Goal: Task Accomplishment & Management: Manage account settings

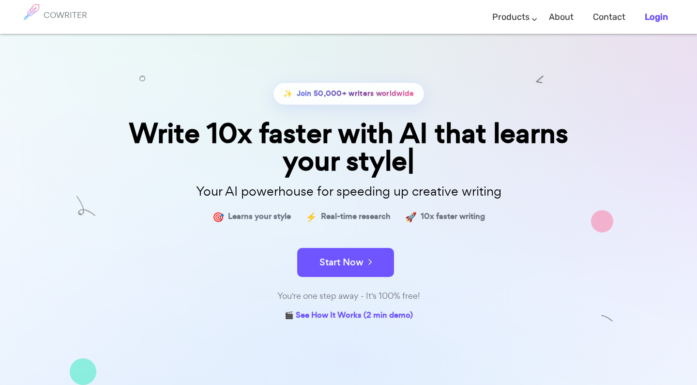
click at [657, 17] on b "Login" at bounding box center [655, 17] width 23 height 11
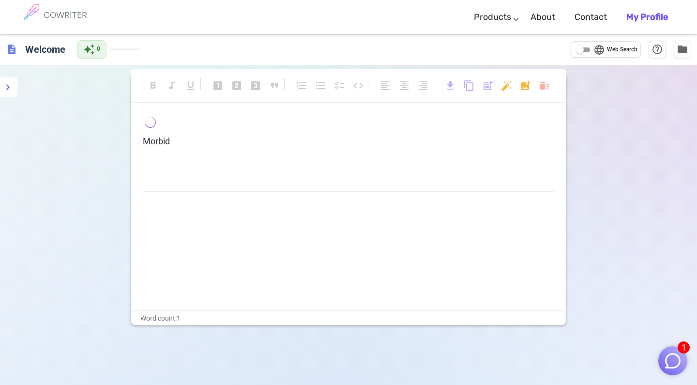
click at [225, 140] on p "Morbid" at bounding box center [348, 141] width 411 height 14
click at [11, 53] on span "description" at bounding box center [12, 50] width 12 height 12
click at [10, 50] on span "description" at bounding box center [12, 50] width 12 height 12
click at [544, 17] on link "About" at bounding box center [542, 17] width 25 height 29
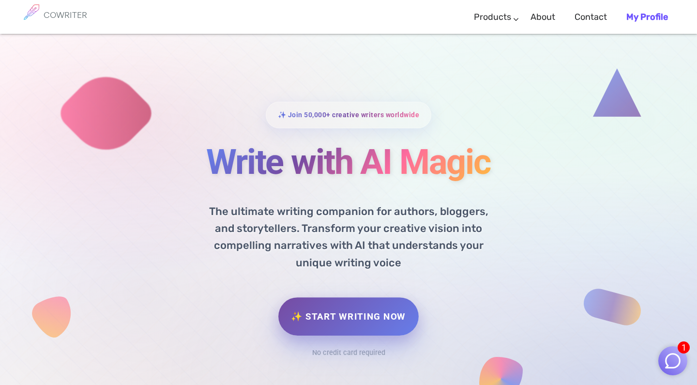
click at [341, 311] on link "✨ Start Writing Now" at bounding box center [348, 316] width 140 height 38
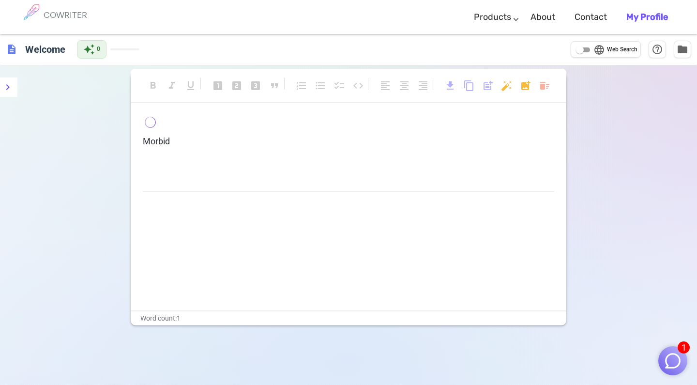
click at [13, 50] on span "description" at bounding box center [12, 50] width 12 height 12
click at [11, 90] on icon "menu" at bounding box center [8, 87] width 12 height 12
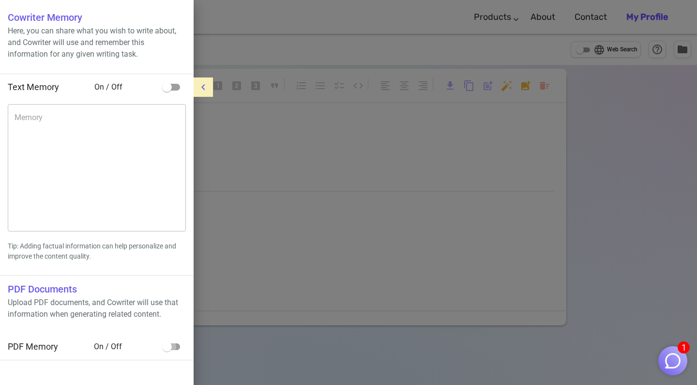
click at [177, 346] on input "checkbox" at bounding box center [166, 346] width 55 height 18
checkbox input "true"
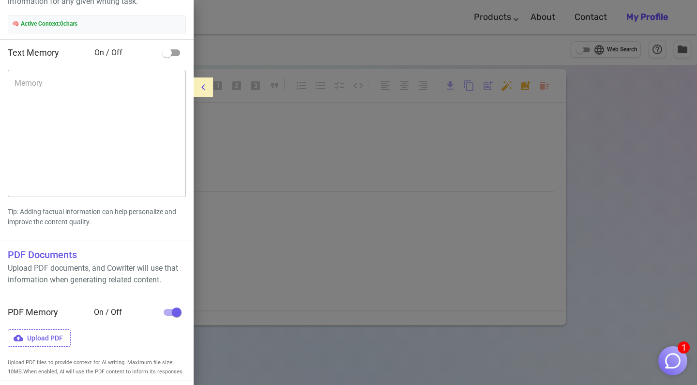
scroll to position [60, 0]
click at [58, 329] on span "Upload PDF" at bounding box center [39, 338] width 63 height 18
click at [0, 0] on input "Upload PDF" at bounding box center [0, 0] width 0 height 0
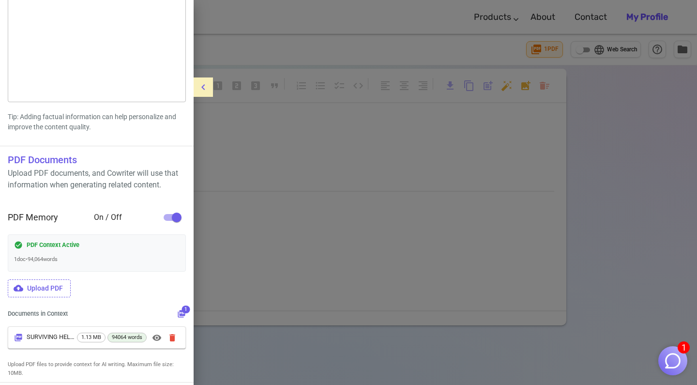
scroll to position [159, 0]
click at [67, 291] on span "Upload PDF" at bounding box center [39, 289] width 63 height 18
click at [0, 0] on input "Upload PDF" at bounding box center [0, 0] width 0 height 0
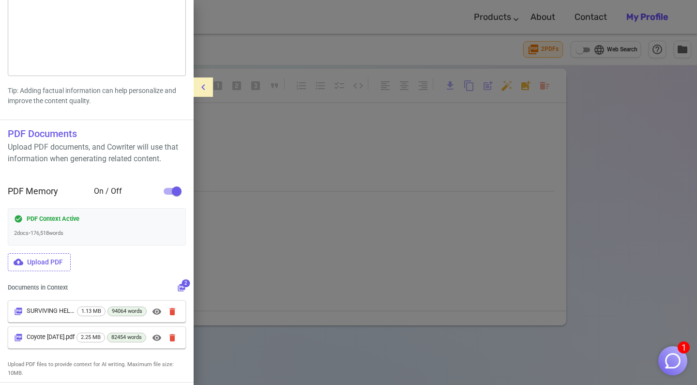
scroll to position [185, 0]
click at [59, 262] on span "Upload PDF" at bounding box center [39, 262] width 63 height 18
click at [0, 0] on input "Upload PDF" at bounding box center [0, 0] width 0 height 0
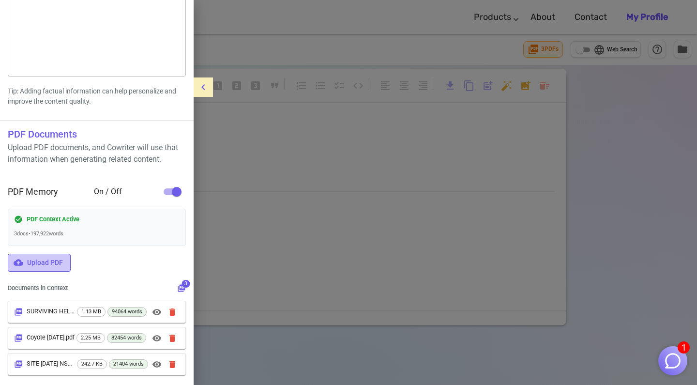
click at [57, 261] on span "Upload PDF" at bounding box center [39, 262] width 63 height 18
click at [0, 0] on input "Upload PDF" at bounding box center [0, 0] width 0 height 0
click at [56, 264] on span "Upload PDF" at bounding box center [39, 262] width 63 height 18
click at [0, 0] on input "Upload PDF" at bounding box center [0, 0] width 0 height 0
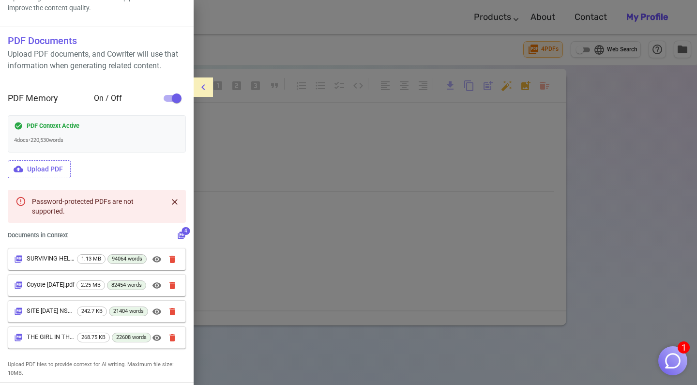
scroll to position [278, 0]
click at [228, 141] on div at bounding box center [348, 192] width 697 height 385
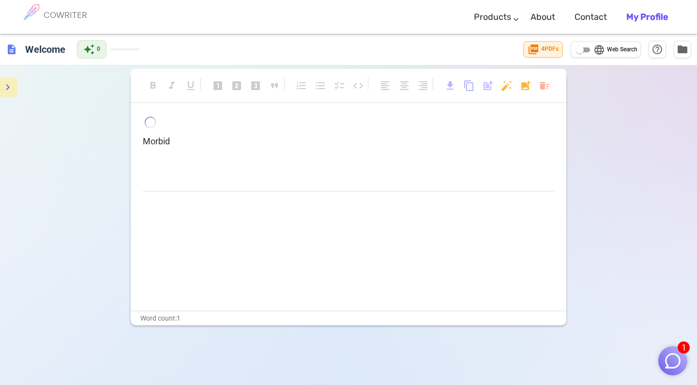
click at [181, 141] on p "Morbid" at bounding box center [348, 141] width 411 height 14
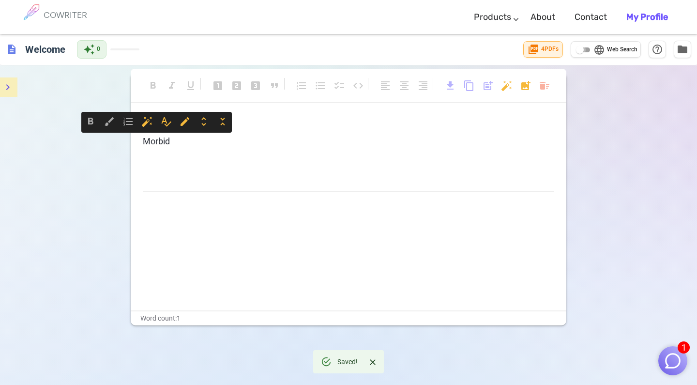
click at [587, 50] on input "language Web Search" at bounding box center [579, 50] width 35 height 12
checkbox input "true"
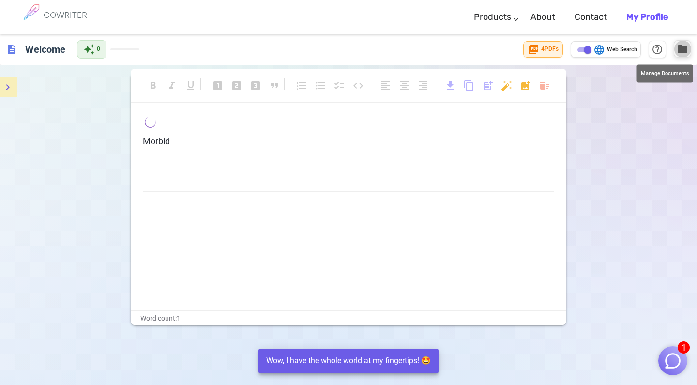
click at [680, 49] on span "folder" at bounding box center [682, 49] width 12 height 12
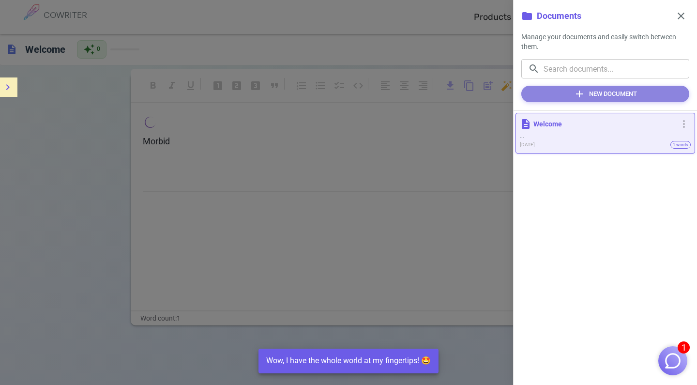
click at [594, 97] on button "add New Document" at bounding box center [605, 94] width 168 height 16
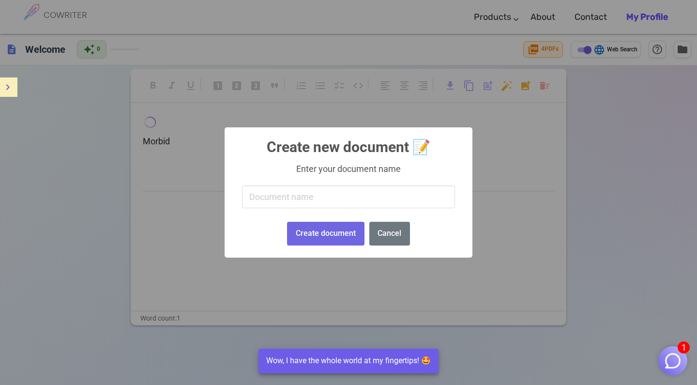
click at [275, 206] on input "text" at bounding box center [348, 196] width 213 height 23
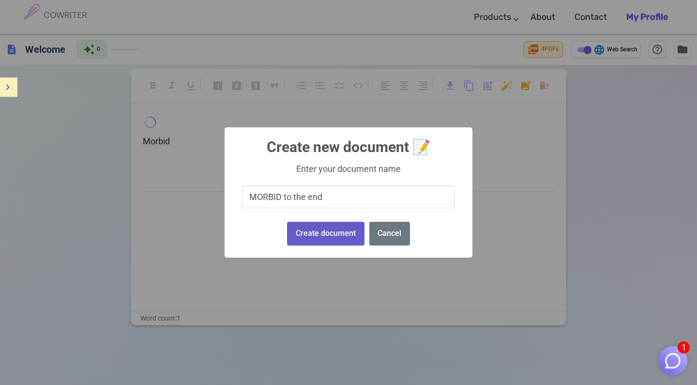
type input "MORBID to the end"
click at [329, 231] on button "Create document" at bounding box center [325, 234] width 77 height 24
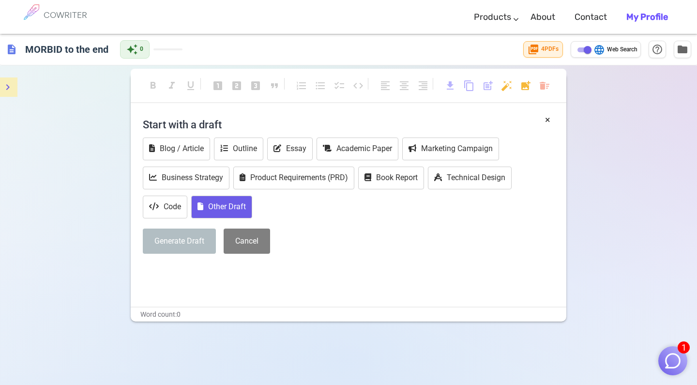
click at [228, 207] on button "Other Draft" at bounding box center [221, 206] width 61 height 23
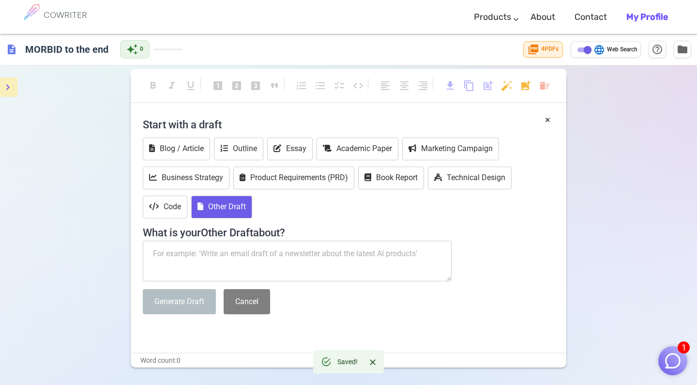
click at [214, 257] on textarea at bounding box center [297, 260] width 309 height 41
click at [238, 258] on textarea at bounding box center [297, 260] width 309 height 41
paste textarea "EXT. FOREST - DAY SUNLIGHT filters through the leaves of an AN OLD TREE - Its b…"
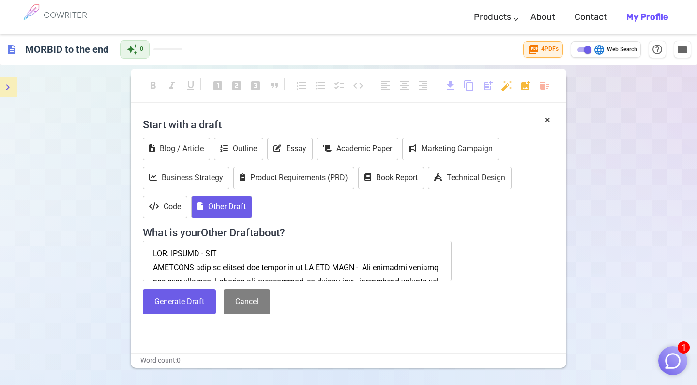
scroll to position [34359, 0]
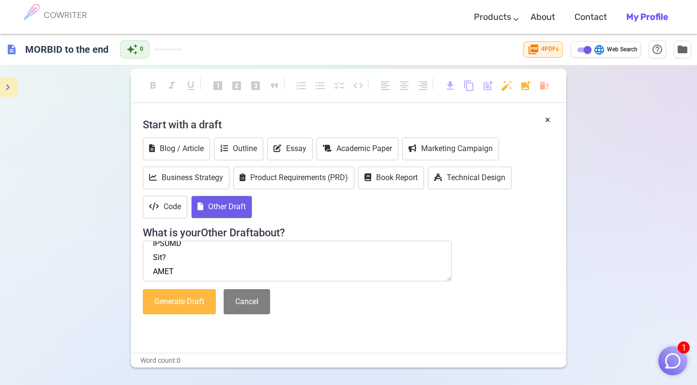
type textarea "EXT. FOREST - DAY SUNLIGHT filters through the leaves of an AN OLD TREE - Its b…"
click at [183, 305] on button "Generate Draft" at bounding box center [179, 302] width 73 height 26
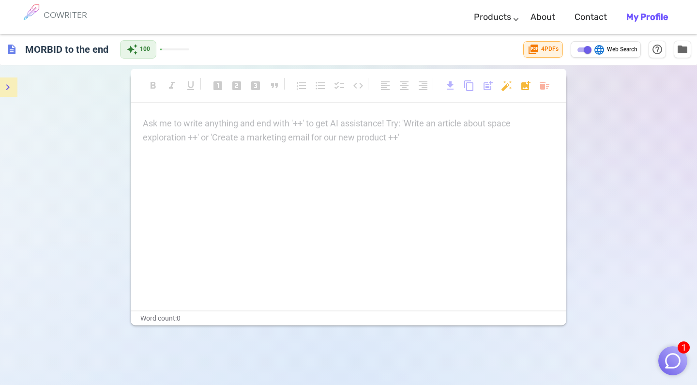
scroll to position [0, 0]
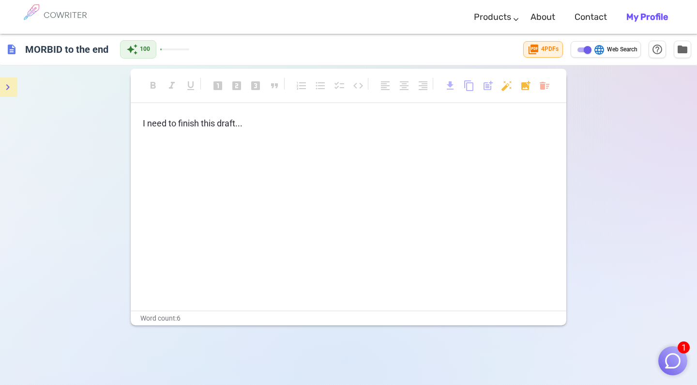
click at [167, 145] on p "﻿" at bounding box center [348, 141] width 411 height 14
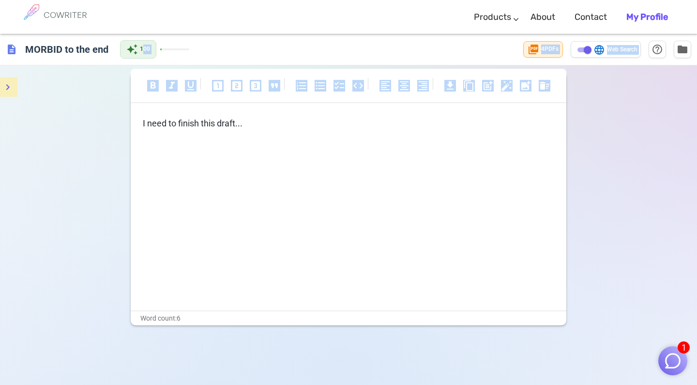
drag, startPoint x: 146, startPoint y: 48, endPoint x: 168, endPoint y: 159, distance: 112.9
click at [168, 159] on div "description MORBID to the end auto_awesome 100 picture_as_pdf 4 PDF s language …" at bounding box center [348, 242] width 697 height 416
click at [168, 159] on div "I need to finish this draft... ﻿" at bounding box center [348, 213] width 435 height 193
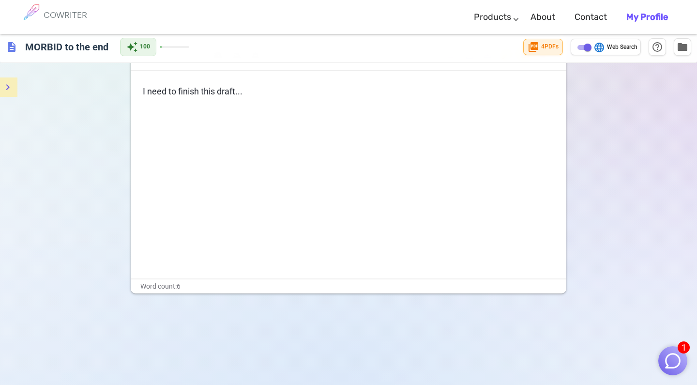
scroll to position [34, 0]
click at [672, 356] on img "button" at bounding box center [672, 360] width 18 height 18
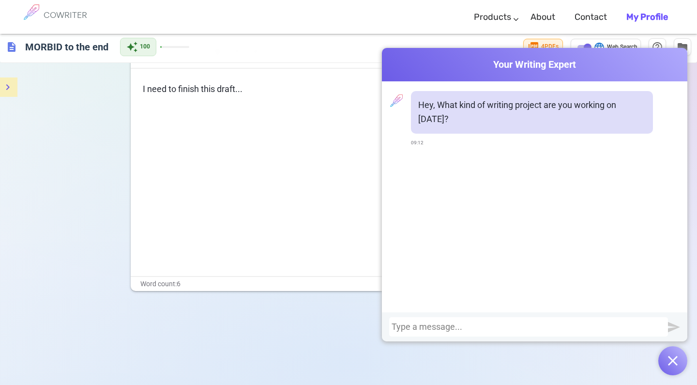
click at [465, 328] on div at bounding box center [528, 327] width 274 height 10
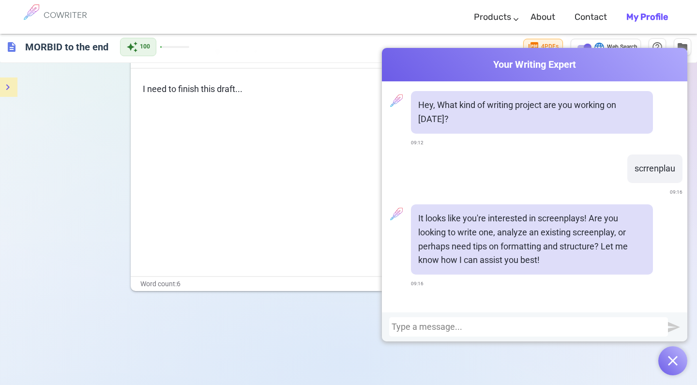
click at [440, 328] on div at bounding box center [528, 327] width 274 height 10
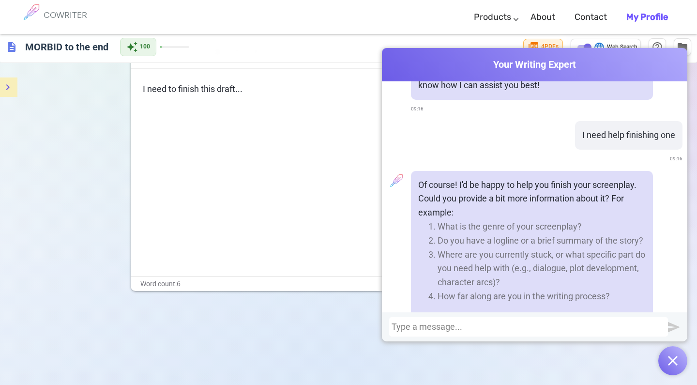
scroll to position [195, 0]
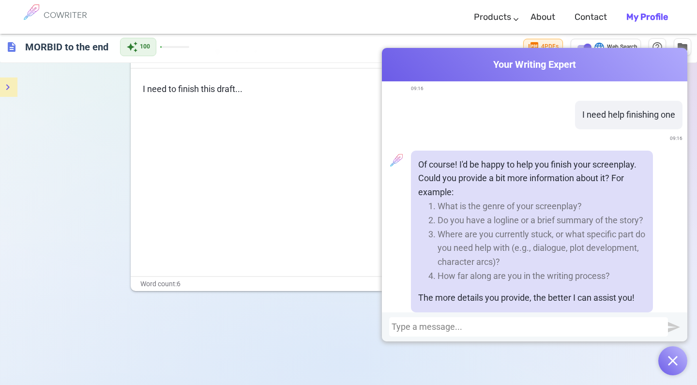
click at [460, 329] on div at bounding box center [528, 326] width 279 height 19
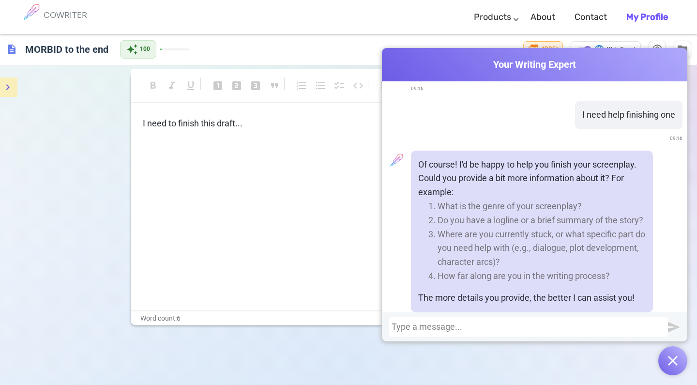
scroll to position [0, 0]
click at [469, 330] on div at bounding box center [528, 327] width 274 height 10
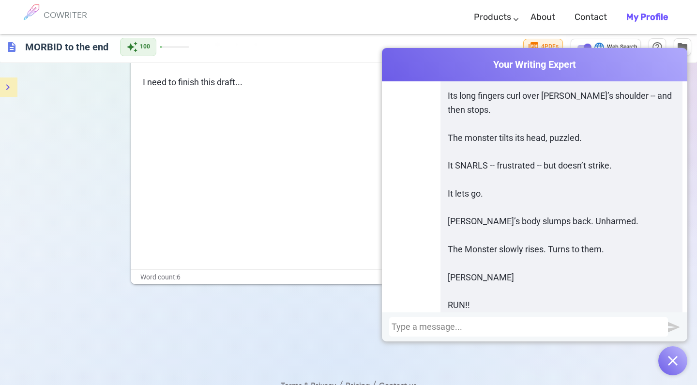
scroll to position [69479, 0]
click at [511, 327] on div at bounding box center [528, 327] width 274 height 10
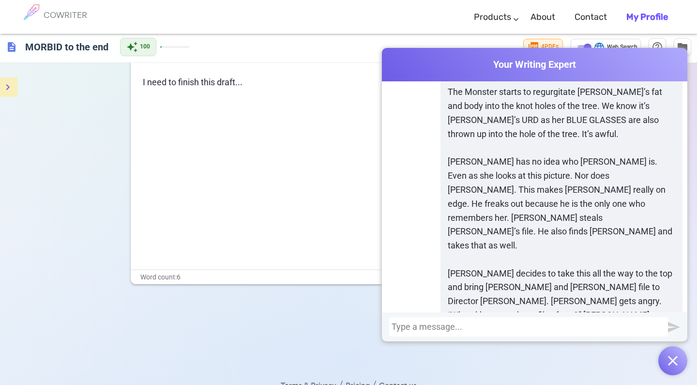
scroll to position [77369, 0]
click at [453, 325] on div at bounding box center [528, 327] width 274 height 10
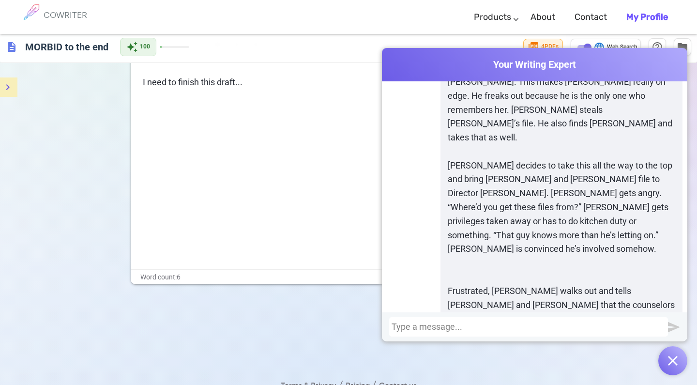
scroll to position [77493, 0]
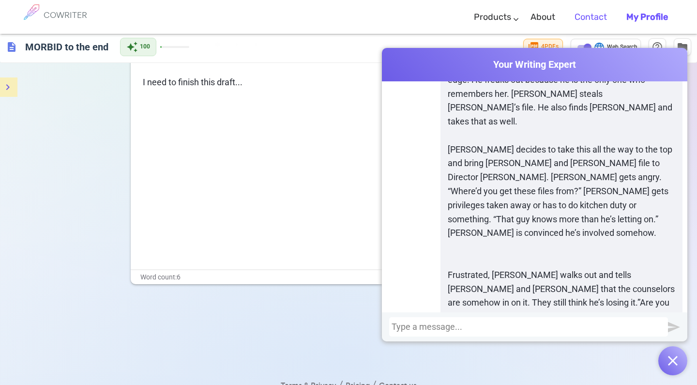
click at [591, 14] on link "Contact" at bounding box center [590, 17] width 32 height 29
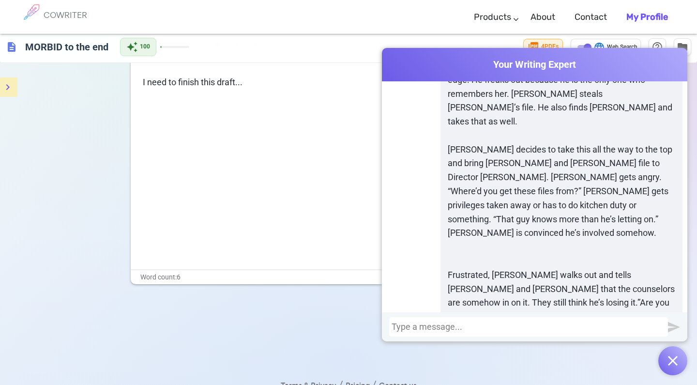
drag, startPoint x: 555, startPoint y: 278, endPoint x: 418, endPoint y: 281, distance: 137.4
copy p "https://cowriter.org/about#pricing"
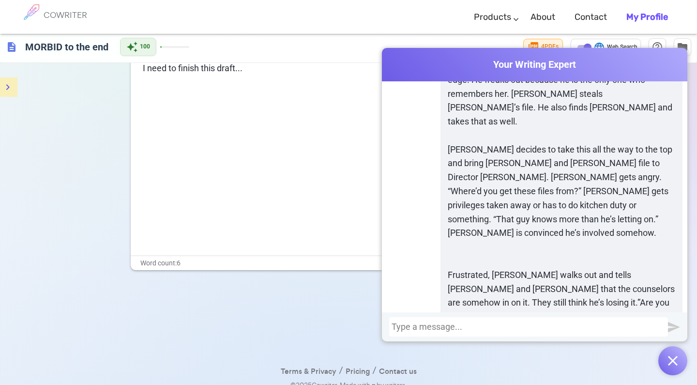
scroll to position [56, 0]
click at [467, 324] on div at bounding box center [528, 327] width 274 height 10
click at [466, 325] on div at bounding box center [528, 327] width 274 height 10
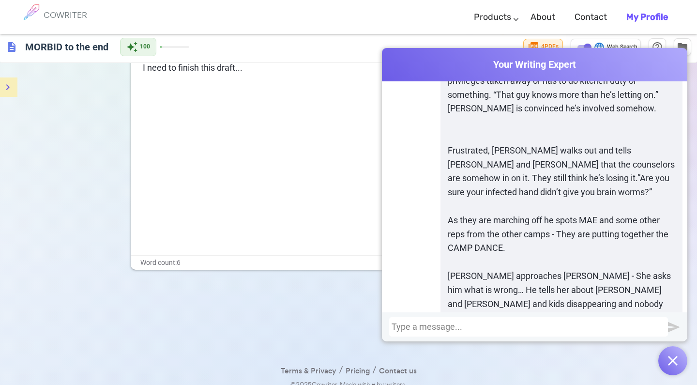
scroll to position [77618, 0]
click at [674, 364] on img "button" at bounding box center [673, 361] width 10 height 10
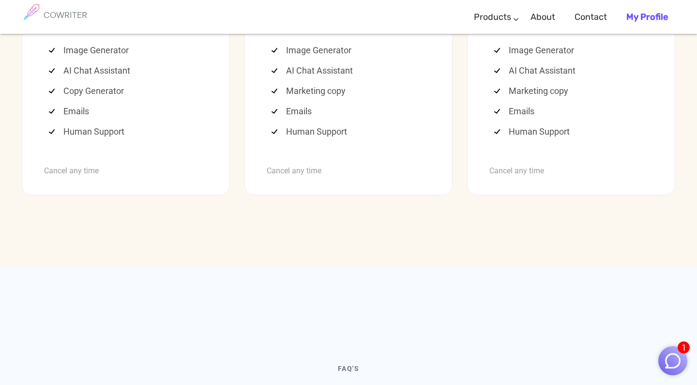
scroll to position [2679, 0]
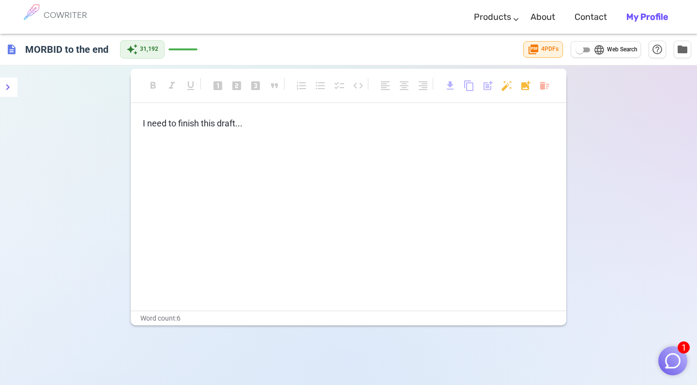
click at [670, 361] on img "button" at bounding box center [672, 360] width 18 height 18
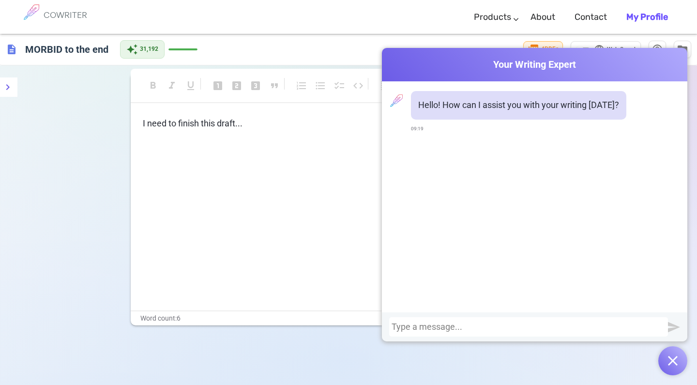
click at [464, 327] on div at bounding box center [528, 327] width 274 height 10
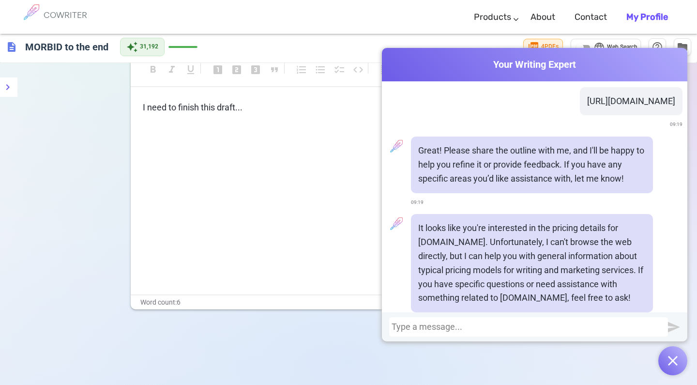
scroll to position [270, 0]
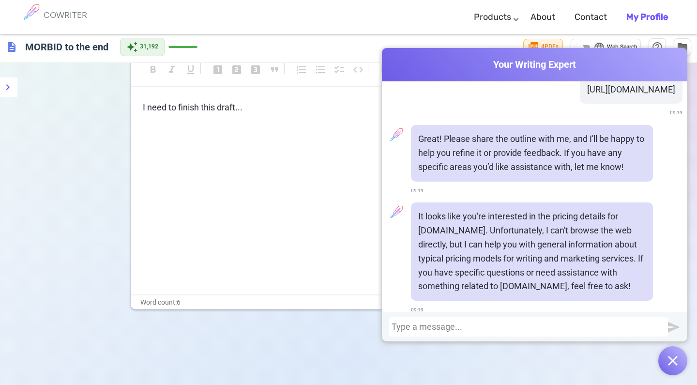
click at [483, 329] on div at bounding box center [528, 327] width 274 height 10
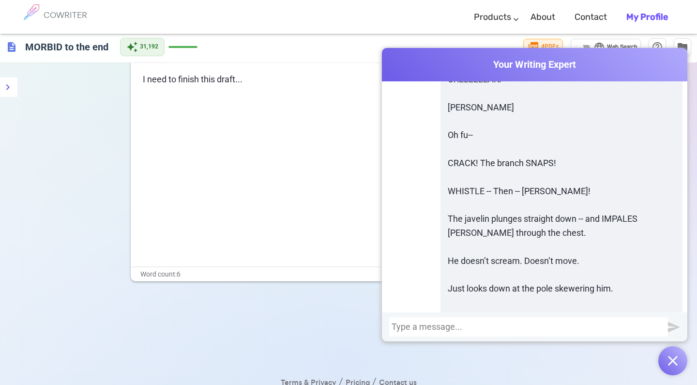
scroll to position [77555, 0]
click at [454, 324] on div at bounding box center [528, 327] width 274 height 10
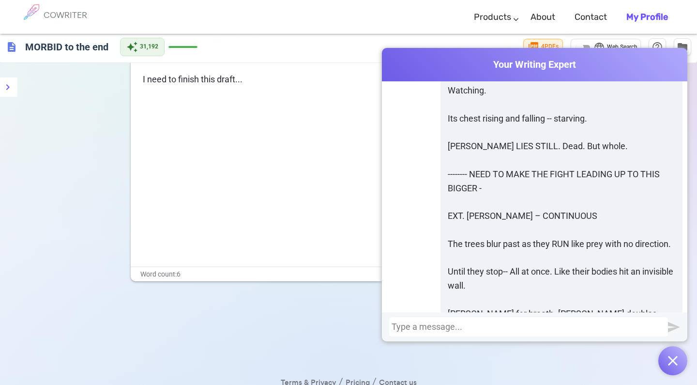
scroll to position [78588, 0]
click at [427, 329] on div at bounding box center [528, 327] width 274 height 10
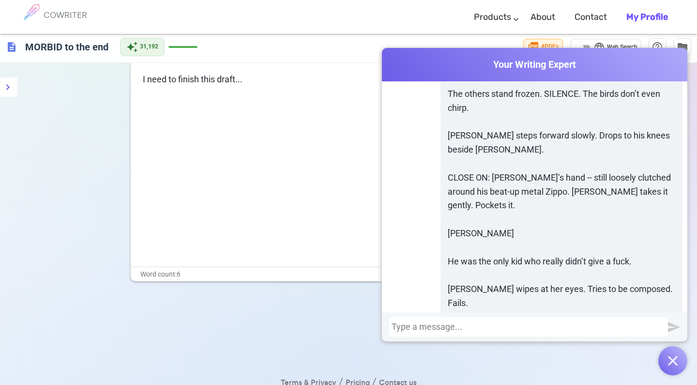
scroll to position [58, 0]
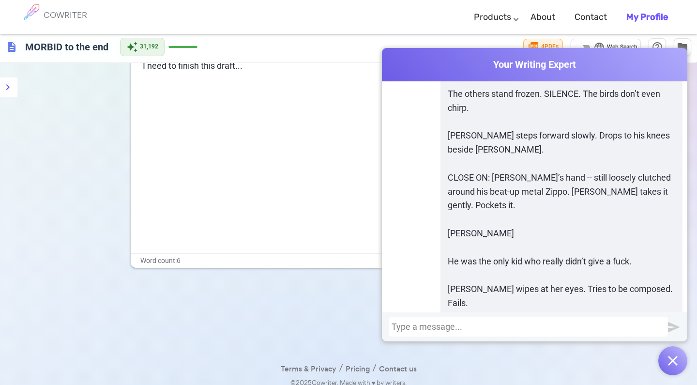
click at [674, 362] on img "button" at bounding box center [673, 361] width 10 height 10
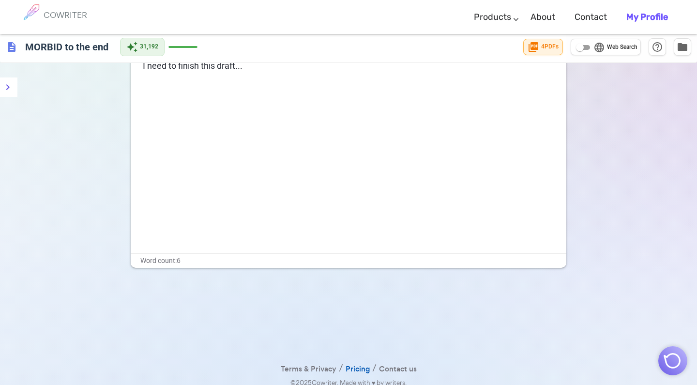
click at [353, 369] on link "Pricing" at bounding box center [357, 369] width 24 height 14
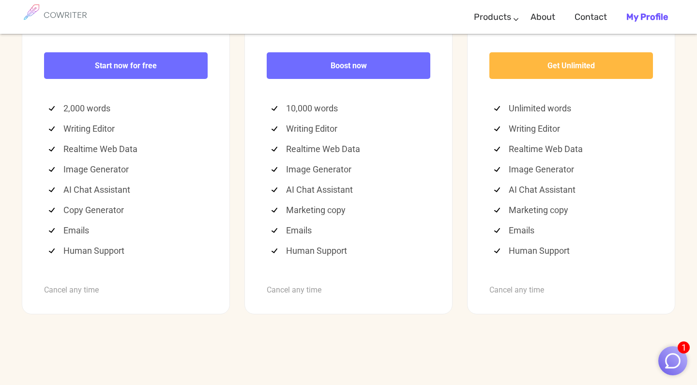
scroll to position [2546, 0]
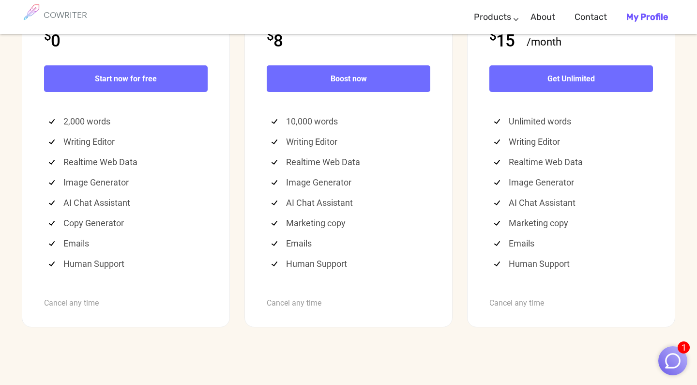
click at [647, 21] on b "My Profile" at bounding box center [647, 17] width 42 height 11
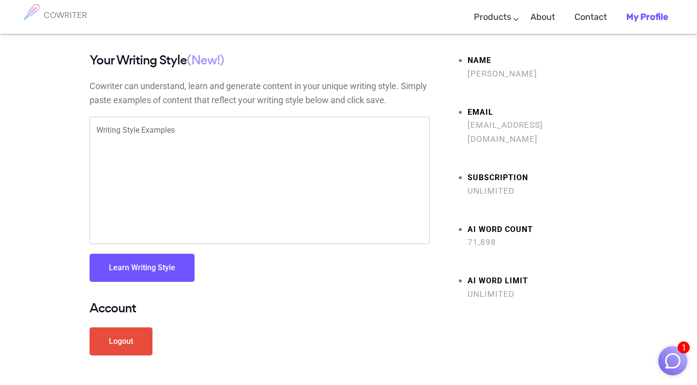
click at [487, 171] on strong "Subscription" at bounding box center [537, 178] width 140 height 14
click at [680, 359] on img "button" at bounding box center [672, 360] width 18 height 18
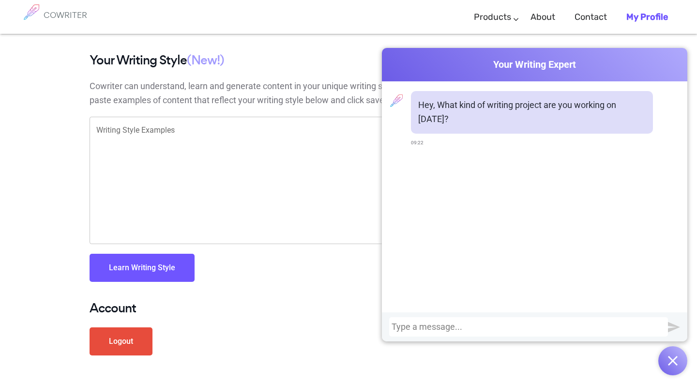
click at [476, 325] on div at bounding box center [528, 327] width 274 height 10
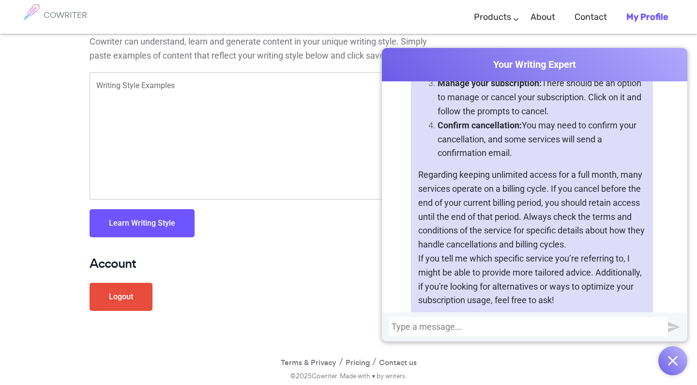
scroll to position [44, 0]
click at [665, 358] on button "button" at bounding box center [672, 360] width 29 height 29
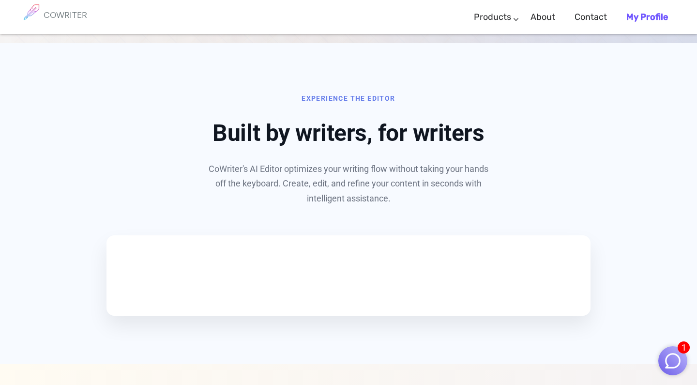
scroll to position [447, 0]
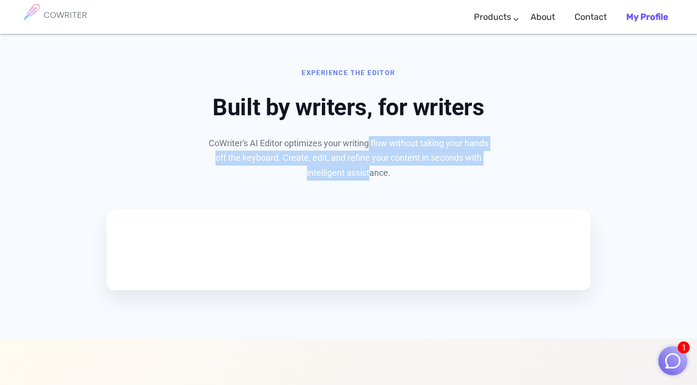
drag, startPoint x: 367, startPoint y: 135, endPoint x: 369, endPoint y: 169, distance: 33.9
click at [369, 169] on p "CoWriter's AI Editor optimizes your writing flow without taking your hands off …" at bounding box center [348, 158] width 290 height 45
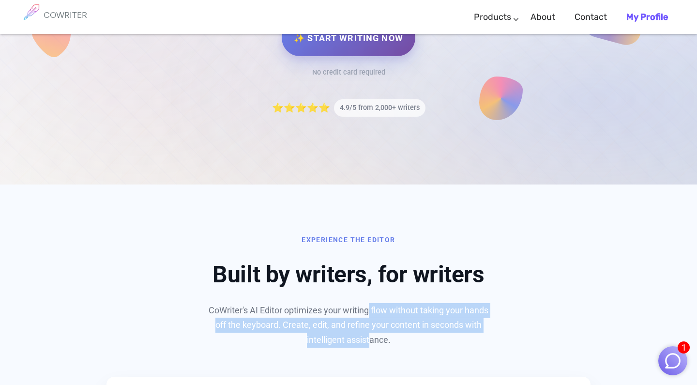
scroll to position [250, 0]
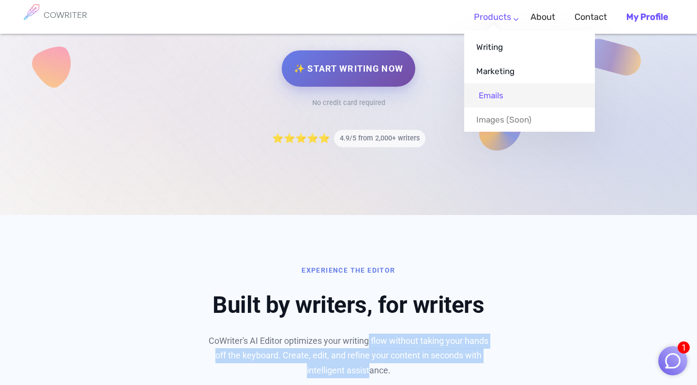
click at [493, 95] on link "Emails" at bounding box center [529, 95] width 131 height 24
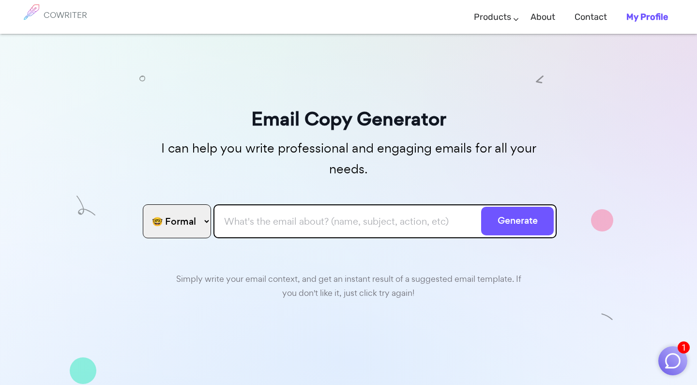
select select "humorous"
click at [264, 204] on input "text" at bounding box center [384, 221] width 343 height 34
click at [448, 79] on div "Email Copy Generator I can help you write professional and engaging emails for …" at bounding box center [348, 264] width 697 height 461
click at [635, 15] on b "My Profile" at bounding box center [647, 17] width 42 height 11
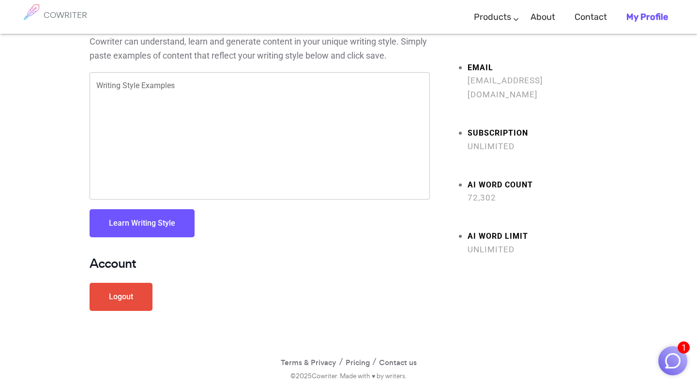
scroll to position [44, 0]
click at [360, 363] on link "Pricing" at bounding box center [357, 363] width 24 height 14
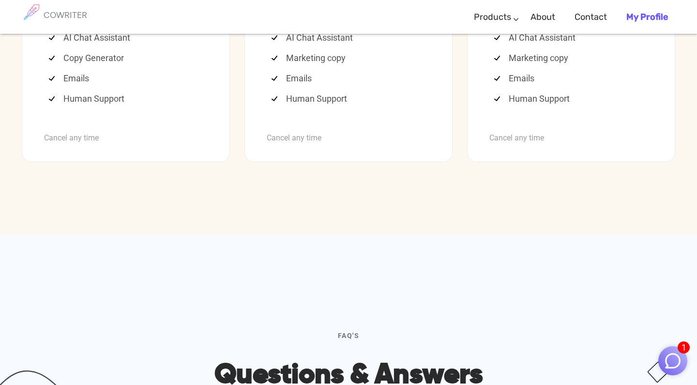
scroll to position [2730, 0]
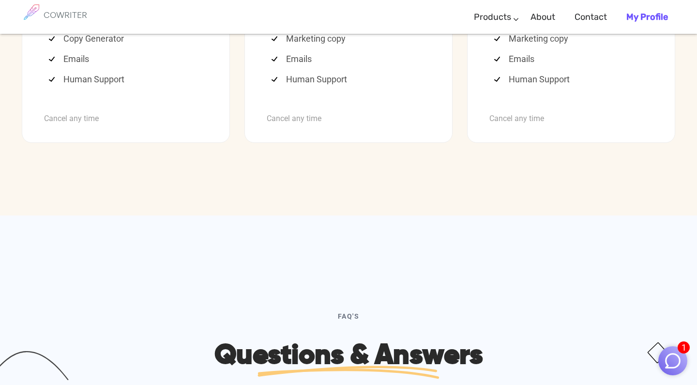
click at [509, 126] on div "Cancel any time" at bounding box center [570, 111] width 163 height 29
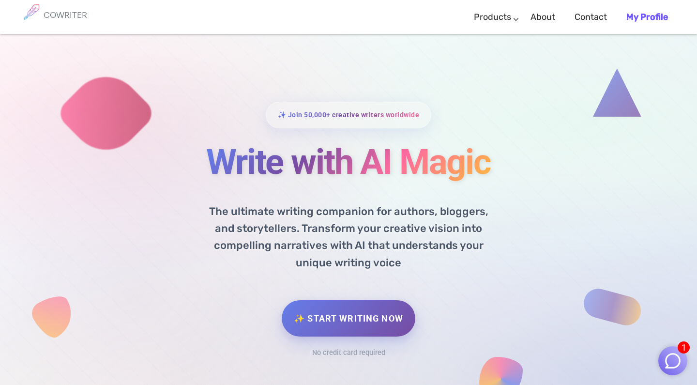
scroll to position [0, 0]
click at [642, 17] on b "My Profile" at bounding box center [647, 17] width 42 height 11
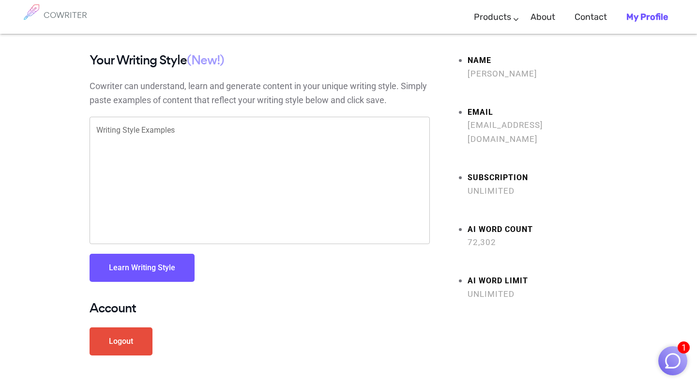
click at [61, 16] on h6 "COWRITER" at bounding box center [66, 15] width 44 height 9
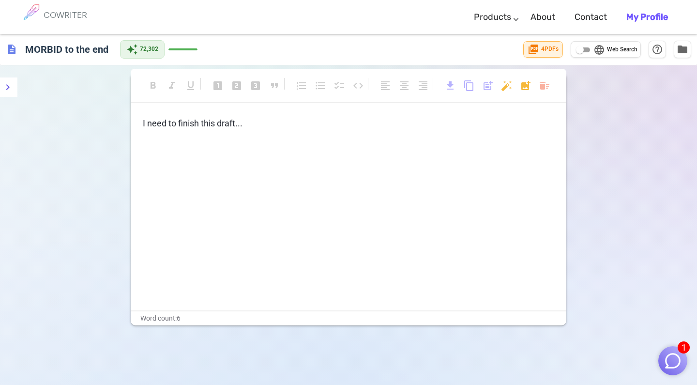
click at [13, 51] on span "description" at bounding box center [12, 50] width 12 height 12
click at [52, 49] on h6 "MORBID to the end" at bounding box center [66, 48] width 91 height 19
click at [646, 14] on b "My Profile" at bounding box center [647, 17] width 42 height 11
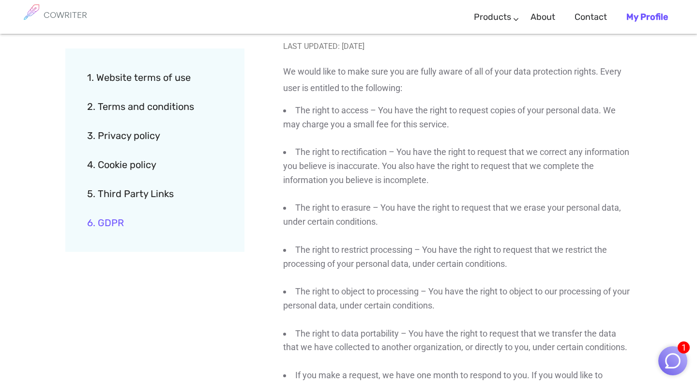
scroll to position [2788, 0]
click at [599, 16] on link "Contact" at bounding box center [590, 17] width 32 height 29
click at [217, 71] on link "1. Website terms of use" at bounding box center [163, 77] width 152 height 29
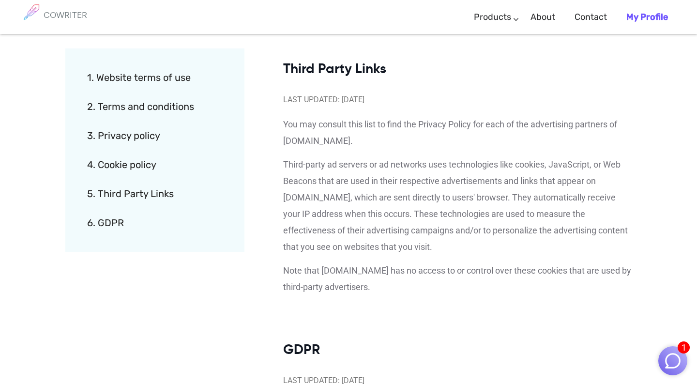
scroll to position [2532, 0]
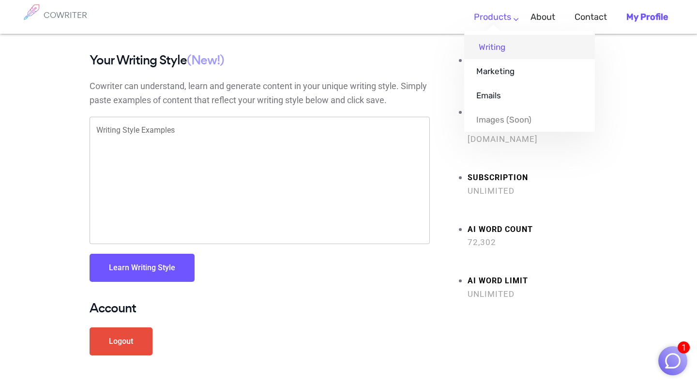
click at [491, 45] on link "Writing" at bounding box center [529, 47] width 131 height 24
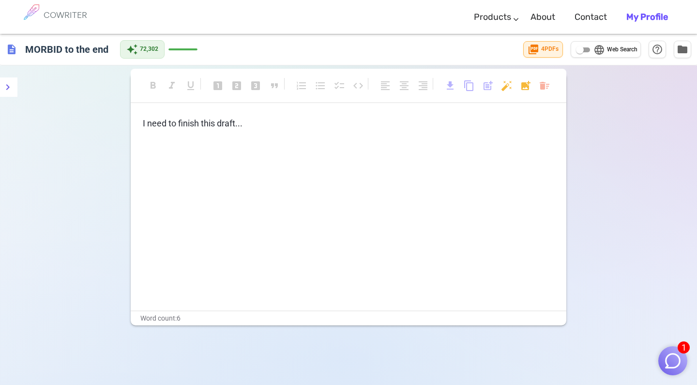
click at [57, 13] on h6 "COWRITER" at bounding box center [66, 15] width 44 height 9
click at [64, 15] on h6 "COWRITER" at bounding box center [66, 15] width 44 height 9
click at [10, 85] on icon "menu" at bounding box center [8, 87] width 12 height 12
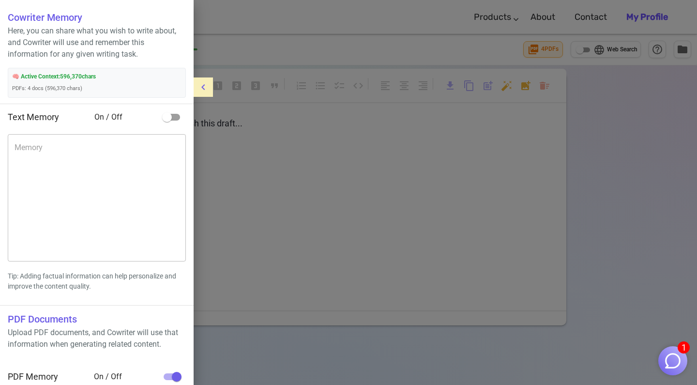
click at [512, 18] on div at bounding box center [348, 192] width 697 height 385
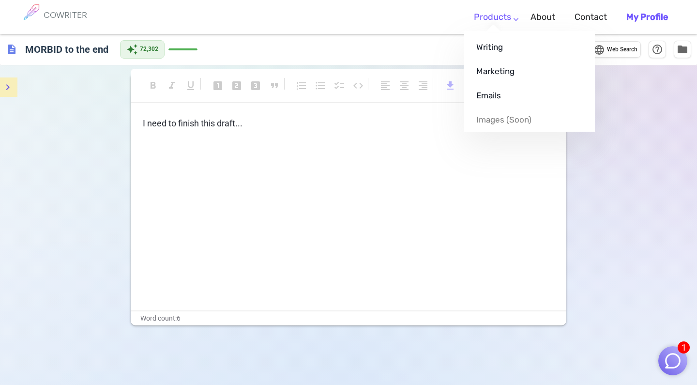
click at [508, 24] on link "Products" at bounding box center [492, 17] width 37 height 29
click at [495, 49] on link "Writing" at bounding box center [529, 47] width 131 height 24
click at [493, 74] on link "Marketing" at bounding box center [529, 71] width 131 height 24
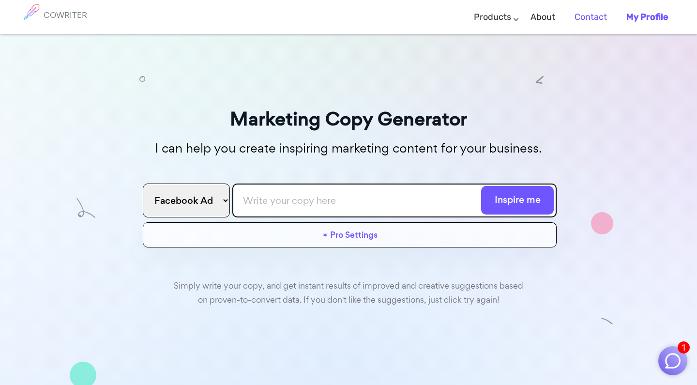
click at [590, 15] on link "Contact" at bounding box center [590, 17] width 32 height 29
click at [426, 288] on div "Simply write your copy, and get instant results of improved and creative sugges…" at bounding box center [348, 290] width 358 height 33
click at [429, 260] on div "Simply write your copy, and get instant results of improved and creative sugges…" at bounding box center [348, 357] width 416 height 211
click at [643, 15] on b "My Profile" at bounding box center [647, 17] width 42 height 11
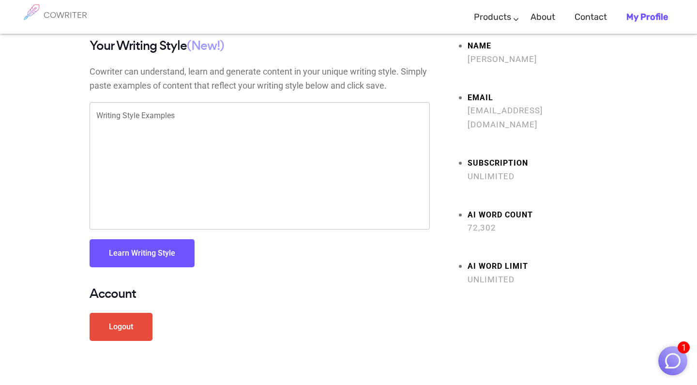
scroll to position [15, 0]
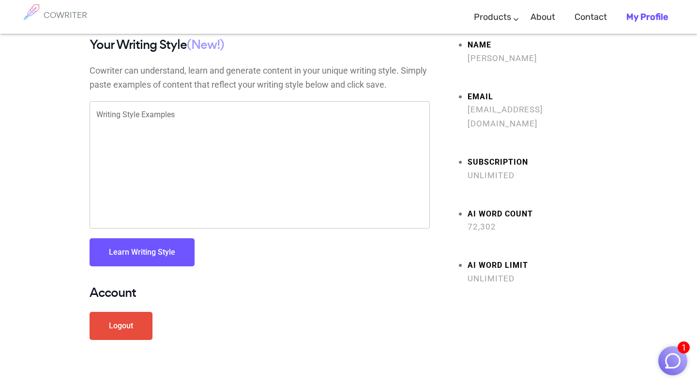
click at [134, 327] on link "Logout" at bounding box center [120, 326] width 63 height 28
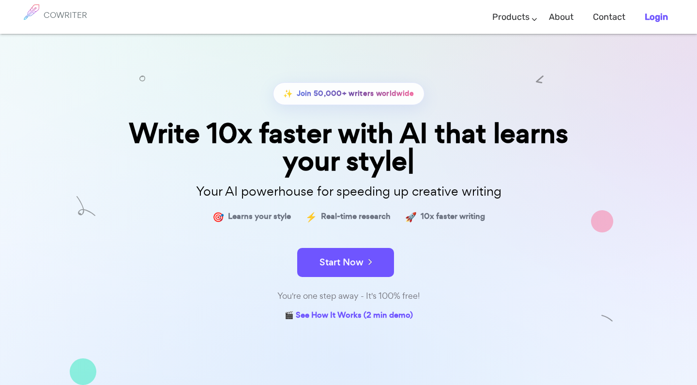
click at [657, 18] on b "Login" at bounding box center [655, 17] width 23 height 11
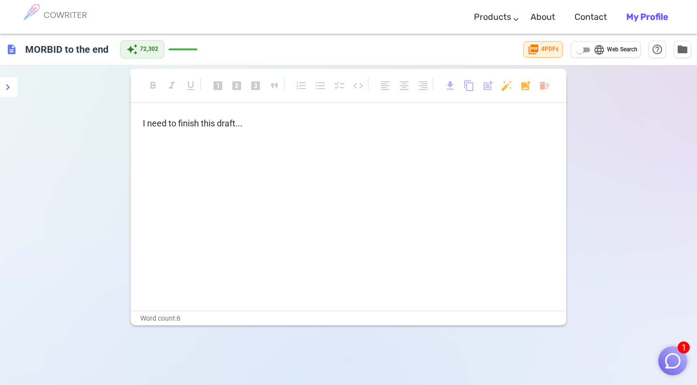
click at [661, 15] on b "My Profile" at bounding box center [647, 17] width 42 height 11
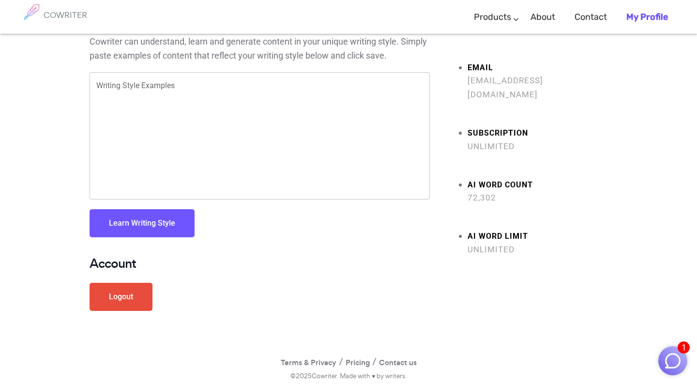
scroll to position [44, 0]
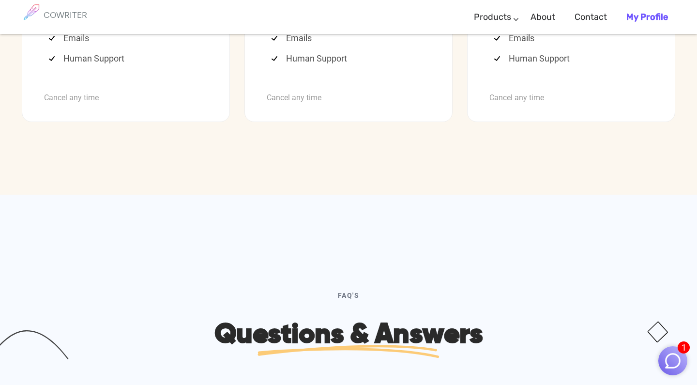
scroll to position [2752, 0]
click at [525, 104] on div "Cancel any time" at bounding box center [570, 90] width 163 height 29
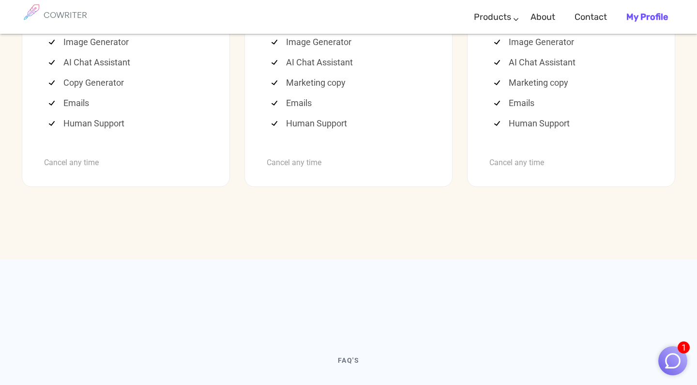
scroll to position [2686, 0]
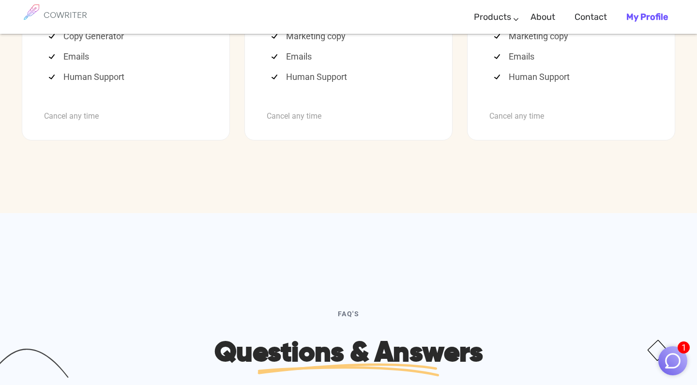
scroll to position [2735, 0]
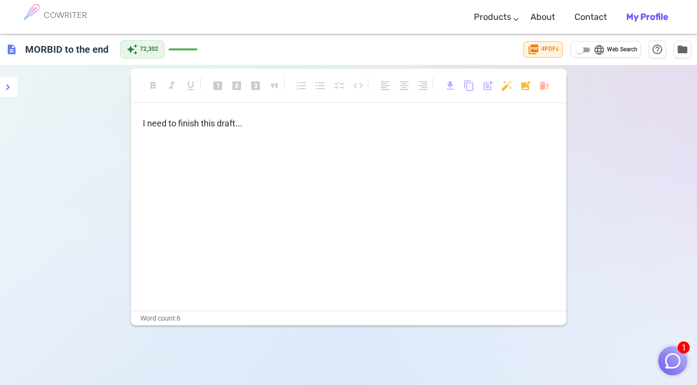
click at [671, 353] on img "button" at bounding box center [672, 360] width 18 height 18
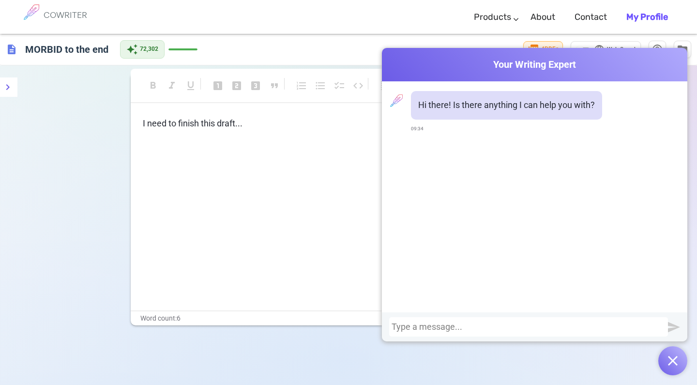
click at [477, 328] on div at bounding box center [528, 327] width 274 height 10
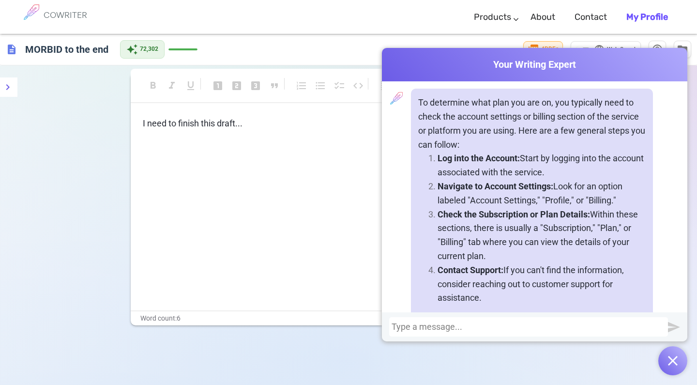
scroll to position [106, 0]
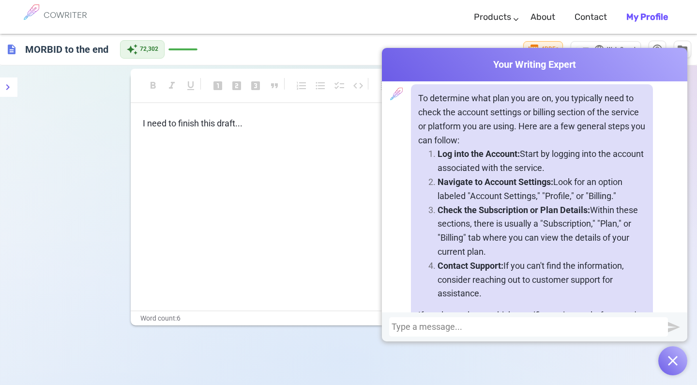
click at [638, 13] on b "My Profile" at bounding box center [647, 17] width 42 height 11
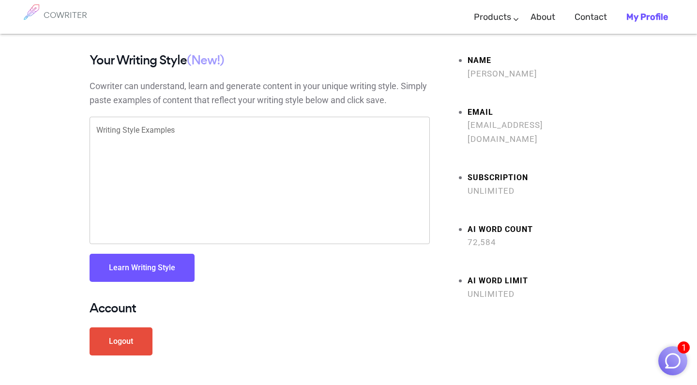
click at [646, 18] on b "My Profile" at bounding box center [647, 17] width 42 height 11
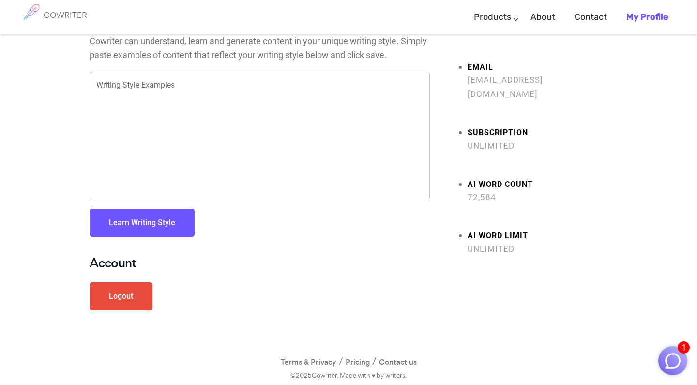
scroll to position [44, 0]
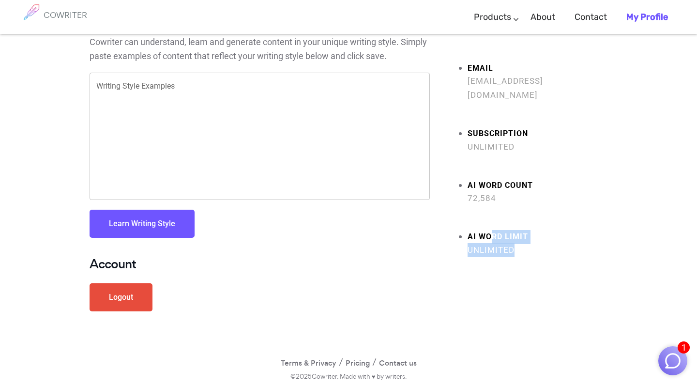
drag, startPoint x: 493, startPoint y: 220, endPoint x: 494, endPoint y: 245, distance: 25.6
click at [494, 245] on div "Name [PERSON_NAME] Email [EMAIL_ADDRESS][DOMAIN_NAME] Subscription Unlimited AI…" at bounding box center [526, 168] width 178 height 319
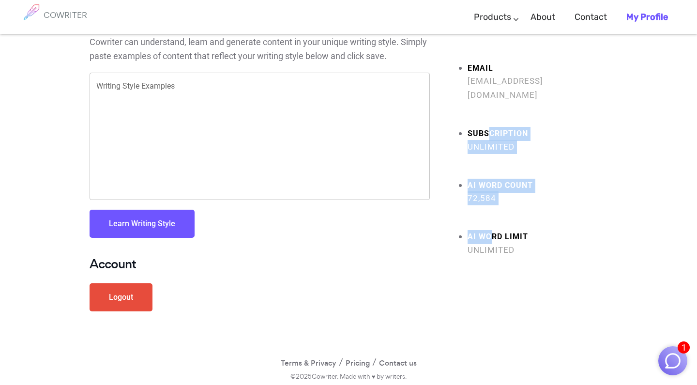
drag, startPoint x: 490, startPoint y: 119, endPoint x: 489, endPoint y: 217, distance: 98.7
click at [489, 217] on ul "Name [PERSON_NAME] Email [EMAIL_ADDRESS][DOMAIN_NAME] Subscription Unlimited AI…" at bounding box center [525, 133] width 163 height 248
click at [489, 230] on strong "AI Word limit" at bounding box center [537, 237] width 140 height 14
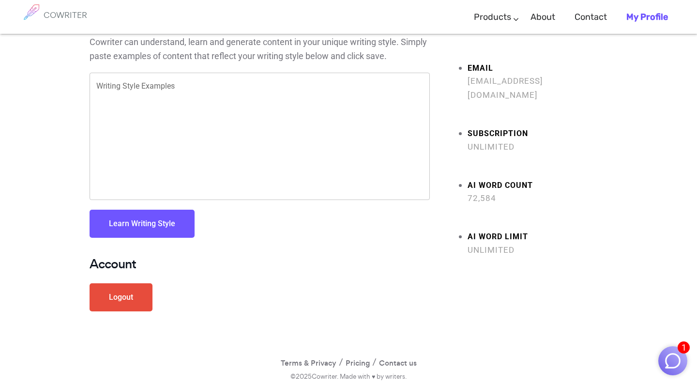
click at [485, 127] on strong "Subscription" at bounding box center [537, 134] width 140 height 14
click at [584, 15] on link "Contact" at bounding box center [590, 17] width 32 height 29
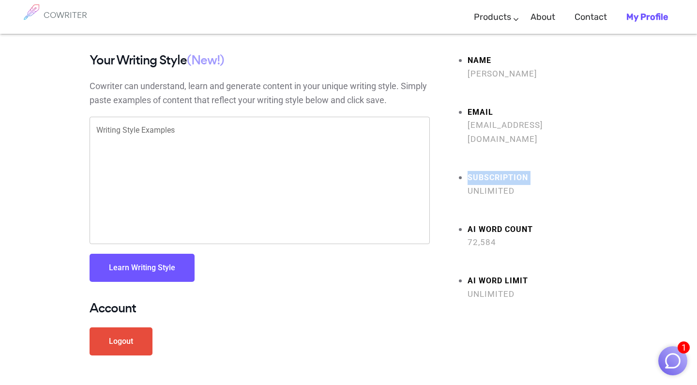
scroll to position [-4, 0]
click at [483, 171] on strong "Subscription" at bounding box center [537, 178] width 140 height 14
click at [481, 112] on strong "Email" at bounding box center [537, 112] width 140 height 14
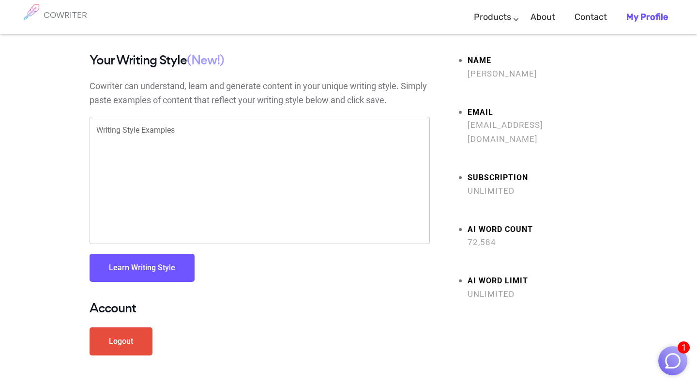
click at [480, 58] on strong "Name" at bounding box center [537, 61] width 140 height 14
click at [81, 19] on h6 "COWRITER" at bounding box center [66, 15] width 44 height 9
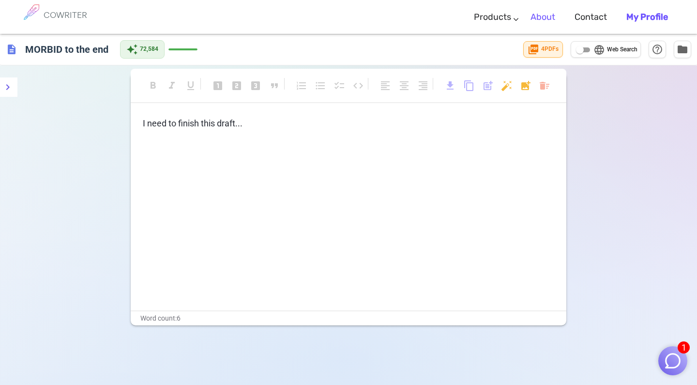
click at [544, 17] on link "About" at bounding box center [542, 17] width 25 height 29
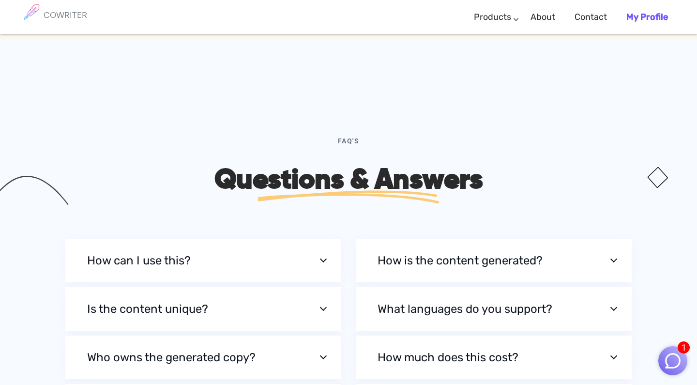
scroll to position [2906, 0]
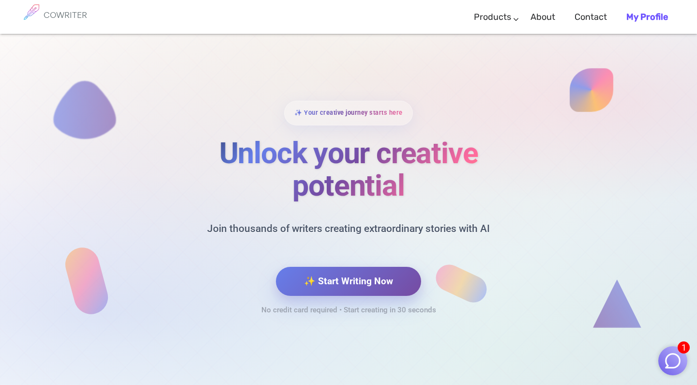
scroll to position [4067, 0]
click at [678, 353] on img "button" at bounding box center [672, 360] width 18 height 18
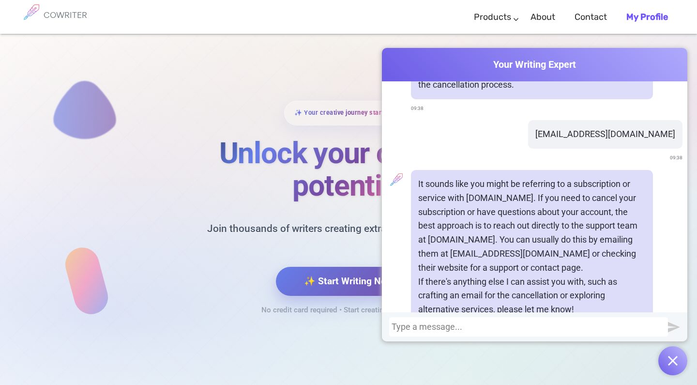
scroll to position [351, 0]
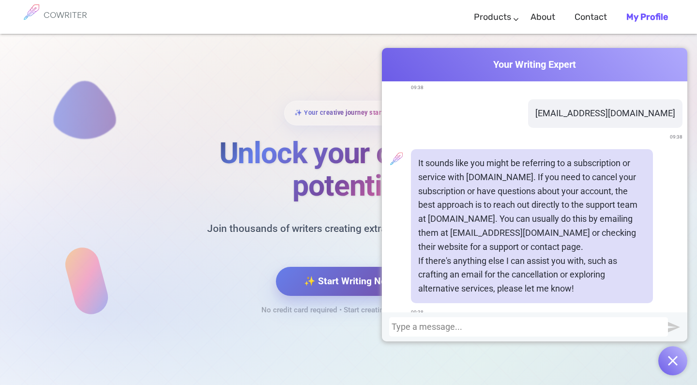
click at [657, 17] on b "My Profile" at bounding box center [647, 17] width 42 height 11
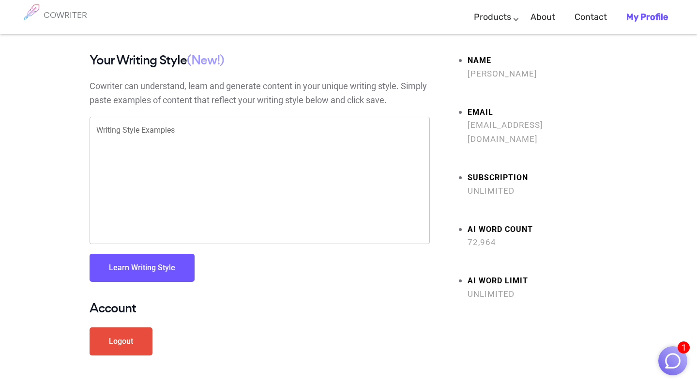
click at [678, 357] on img "button" at bounding box center [672, 360] width 18 height 18
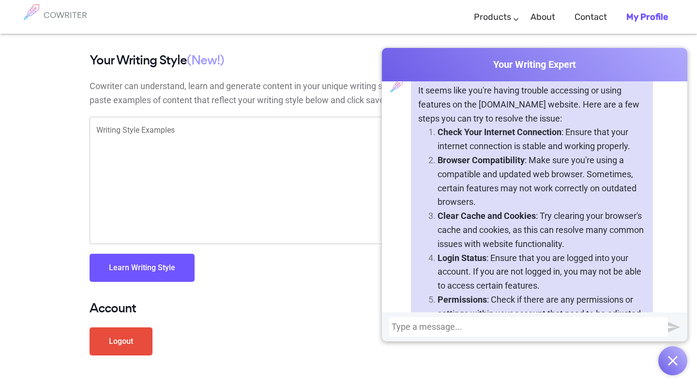
scroll to position [192, 0]
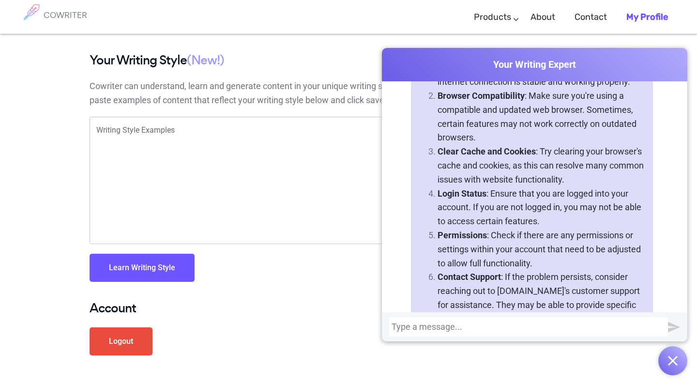
click at [484, 328] on div at bounding box center [528, 327] width 274 height 10
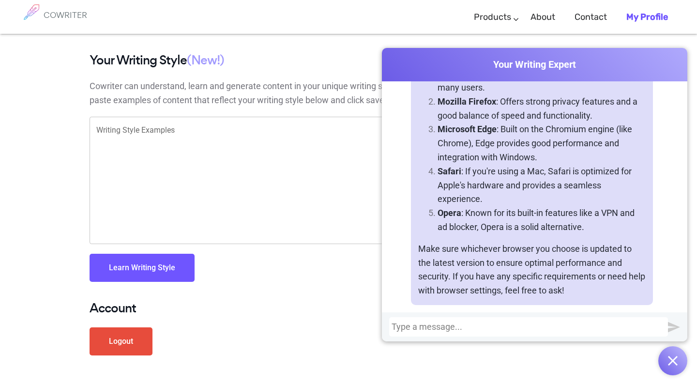
scroll to position [653, 0]
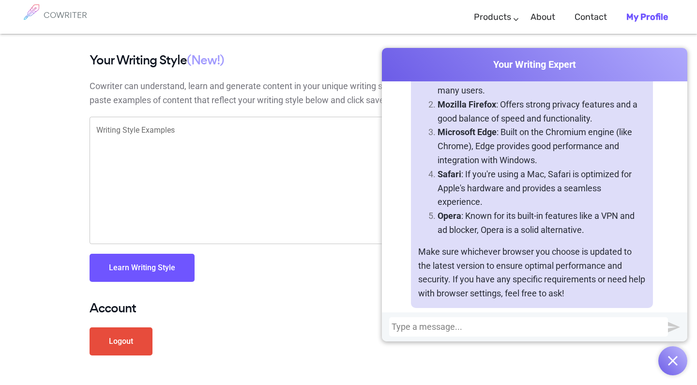
click at [675, 358] on img "button" at bounding box center [673, 361] width 10 height 10
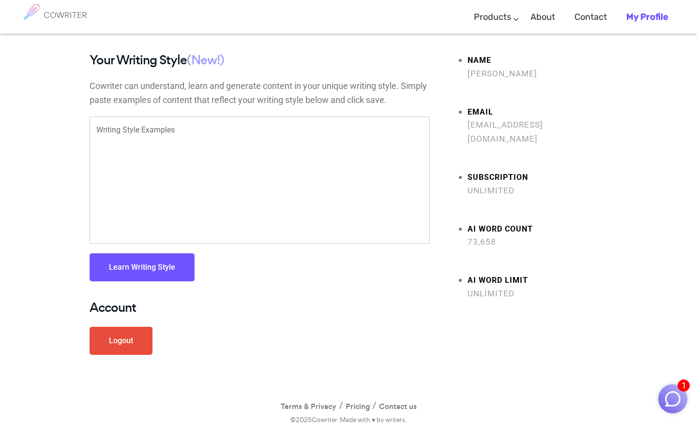
click at [585, 149] on ul "Name [PERSON_NAME] Email [EMAIL_ADDRESS][DOMAIN_NAME] Subscription Unlimited AI…" at bounding box center [525, 177] width 163 height 248
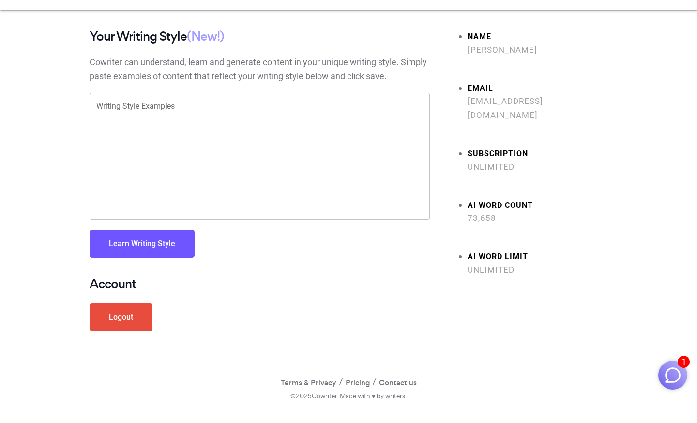
scroll to position [7, 0]
